Goal: Information Seeking & Learning: Learn about a topic

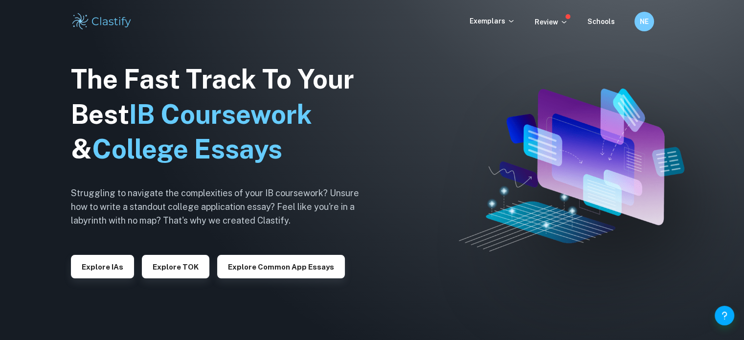
click at [501, 15] on div "Exemplars Review Schools NE" at bounding box center [372, 22] width 626 height 20
click at [501, 21] on p "Exemplars" at bounding box center [493, 21] width 46 height 11
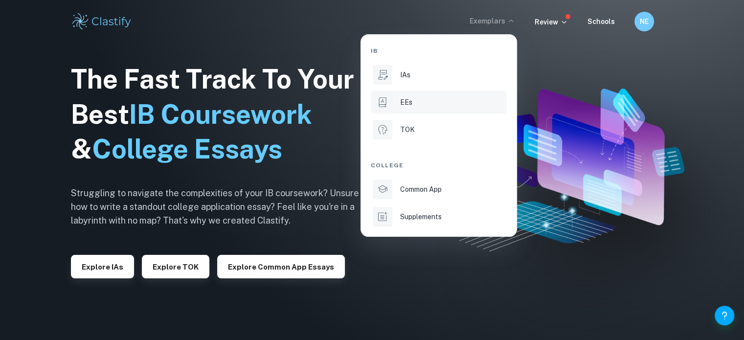
click at [419, 101] on div "EEs" at bounding box center [452, 102] width 105 height 11
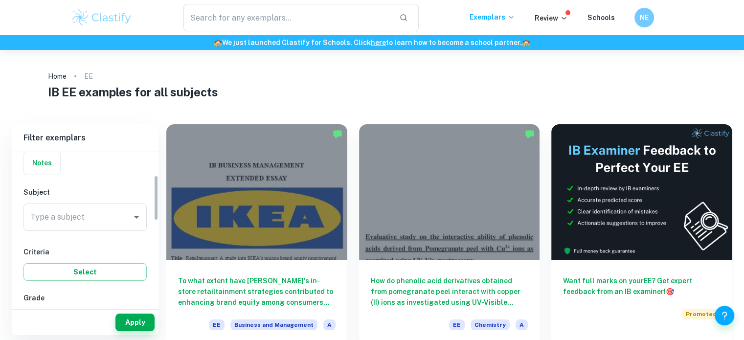
scroll to position [78, 0]
click at [82, 224] on input "Type a subject" at bounding box center [78, 216] width 100 height 19
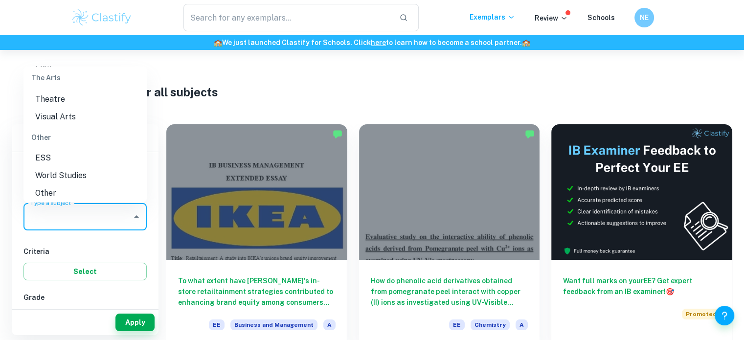
scroll to position [1351, 0]
click at [55, 171] on li "World Studies" at bounding box center [84, 172] width 123 height 18
type input "World Studies"
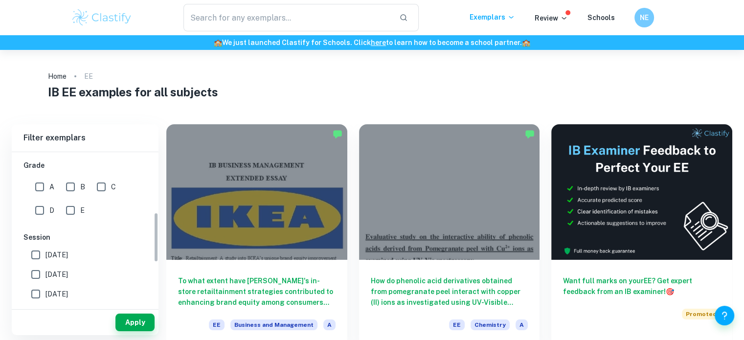
scroll to position [188, 0]
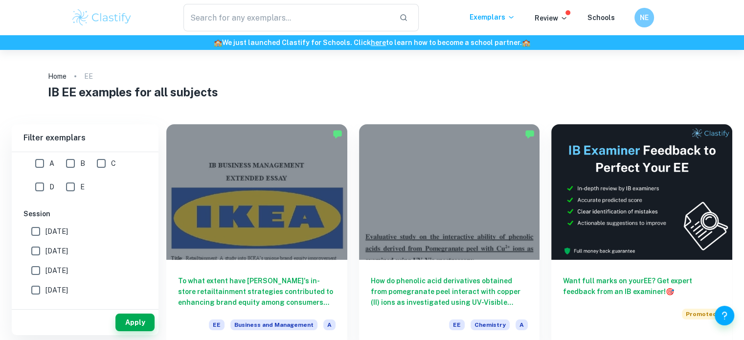
click at [42, 163] on input "A" at bounding box center [40, 164] width 20 height 20
checkbox input "true"
click at [141, 323] on button "Apply" at bounding box center [134, 323] width 39 height 18
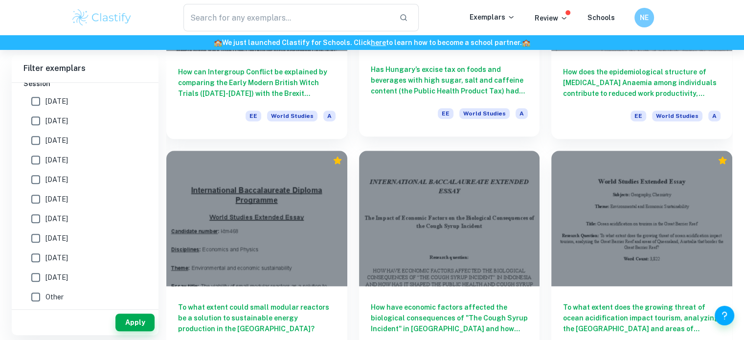
scroll to position [685, 0]
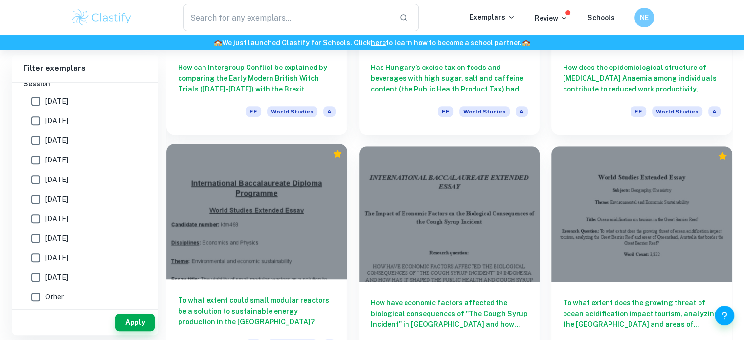
click at [263, 219] on div at bounding box center [256, 212] width 181 height 136
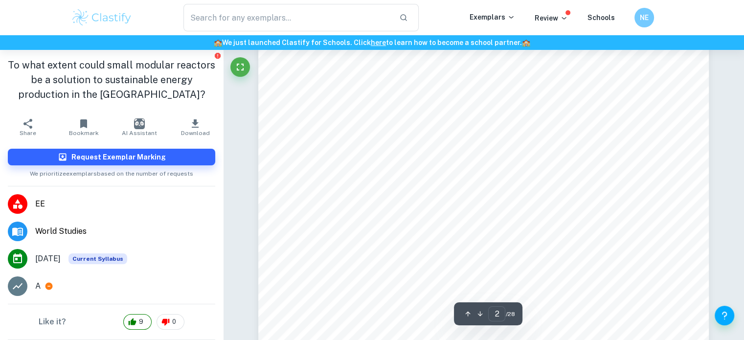
scroll to position [965, 0]
click at [701, 205] on div "2 Table of contents Introduction ..............................................…" at bounding box center [483, 127] width 451 height 637
type input "3"
click at [702, 24] on div "​ Exemplars Review Schools NE" at bounding box center [372, 17] width 744 height 35
